Goal: Find specific page/section: Find specific page/section

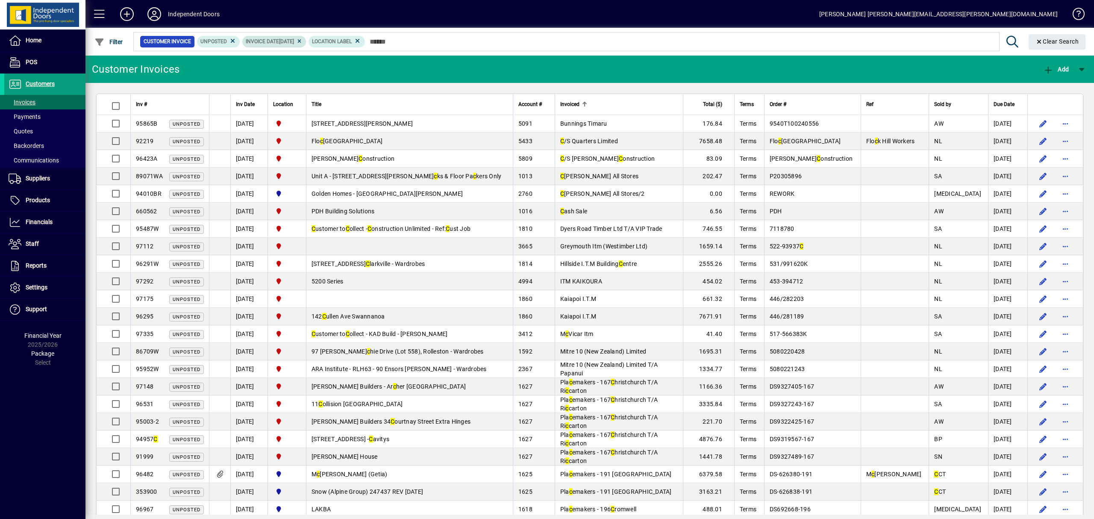
type input "*"
click at [303, 40] on icon at bounding box center [299, 41] width 6 height 5
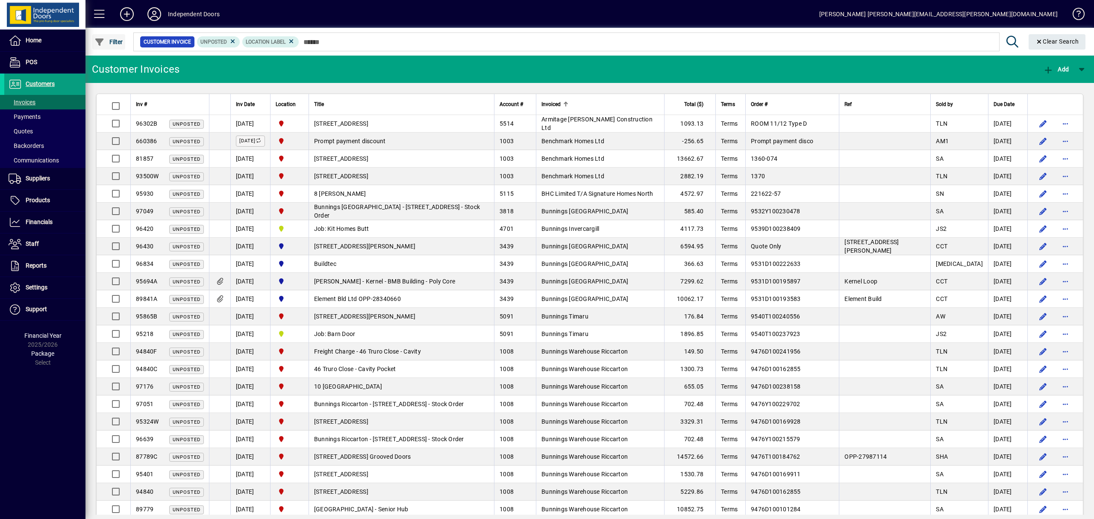
click at [116, 42] on span "Filter" at bounding box center [108, 41] width 29 height 7
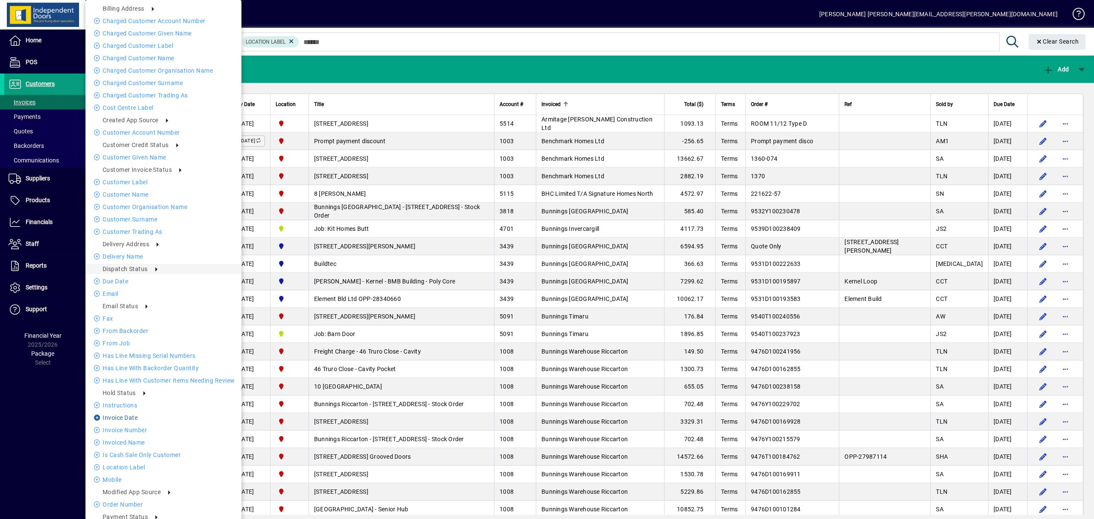
click at [131, 416] on li "Invoice date" at bounding box center [163, 417] width 156 height 10
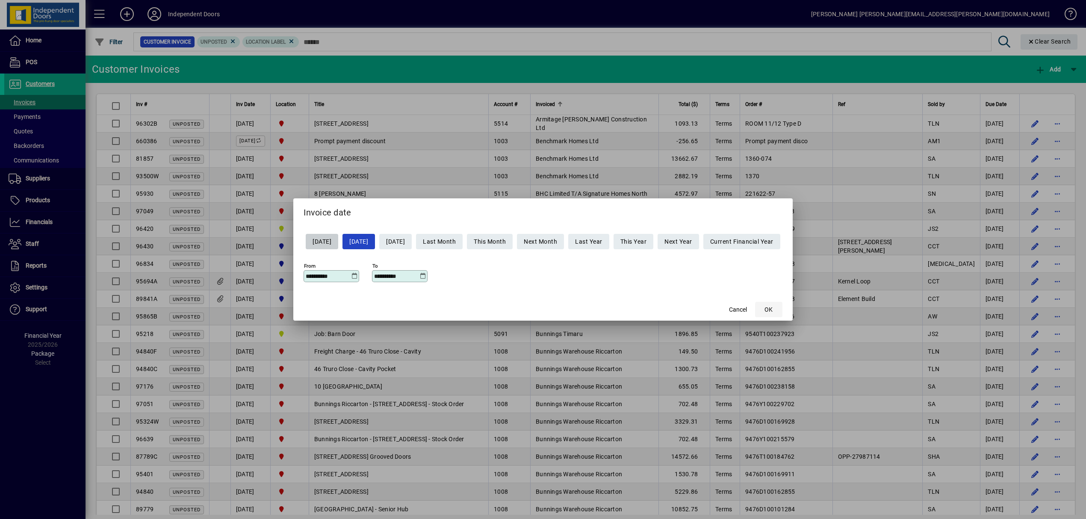
click at [772, 308] on span "OK" at bounding box center [768, 309] width 8 height 9
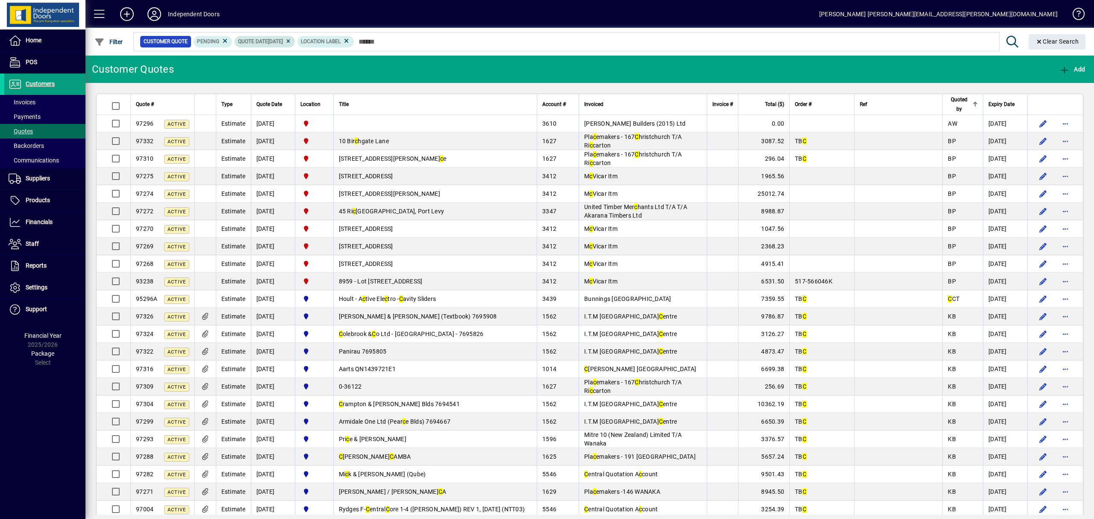
type input "*"
click at [291, 41] on icon at bounding box center [288, 41] width 6 height 5
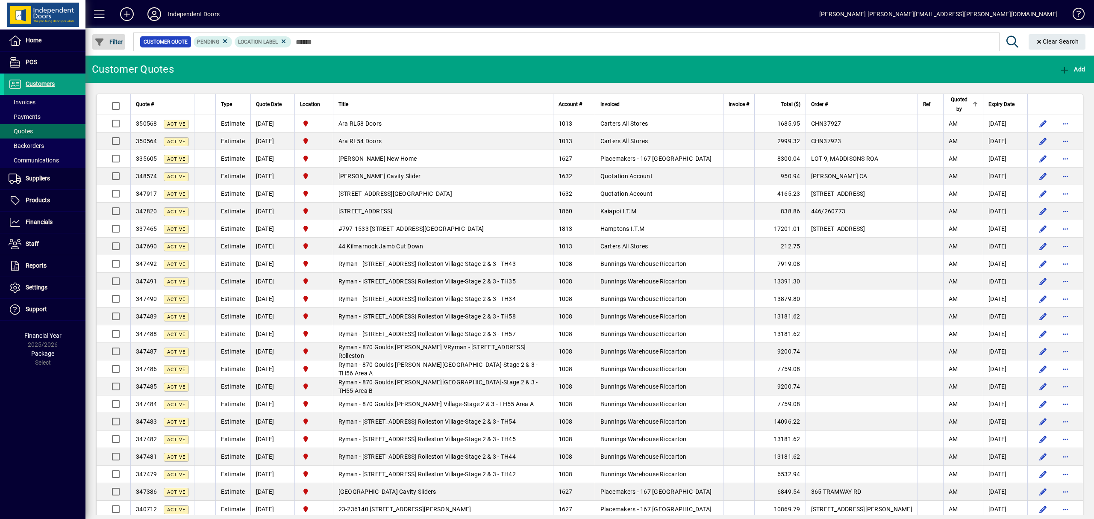
click at [118, 44] on span "Filter" at bounding box center [108, 41] width 29 height 7
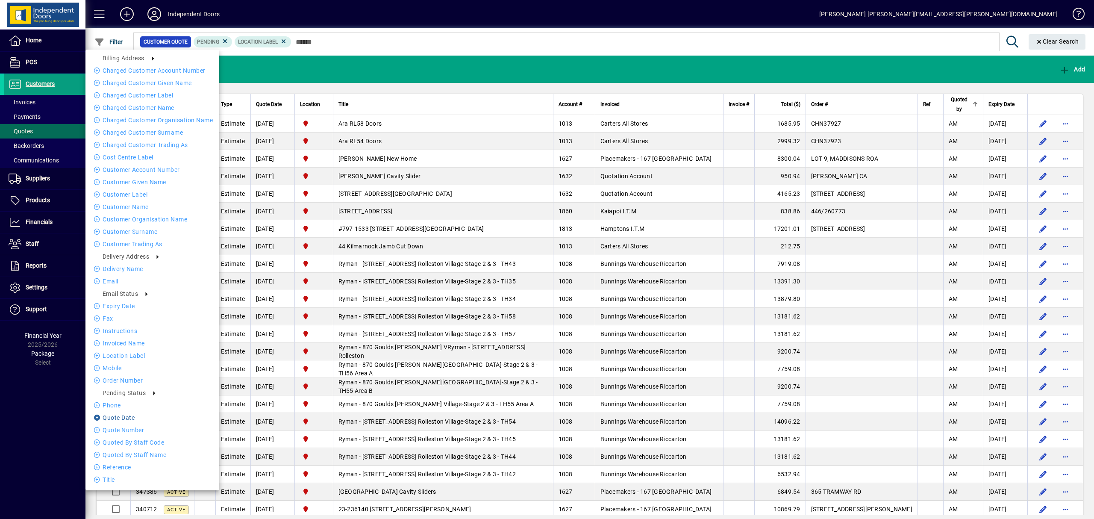
click at [129, 418] on li "Quote date" at bounding box center [152, 417] width 134 height 10
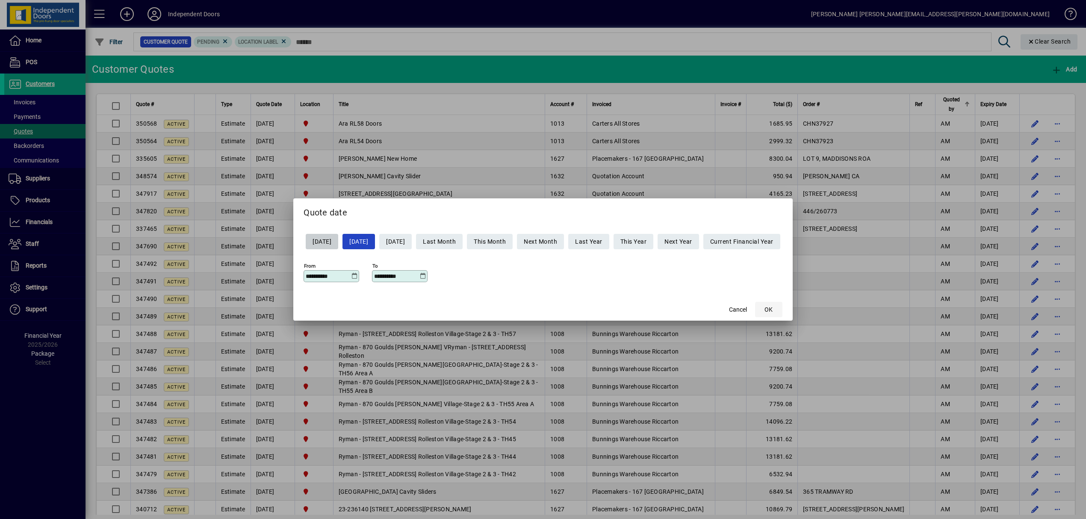
click at [772, 310] on span "OK" at bounding box center [768, 309] width 8 height 9
